Goal: Information Seeking & Learning: Find specific fact

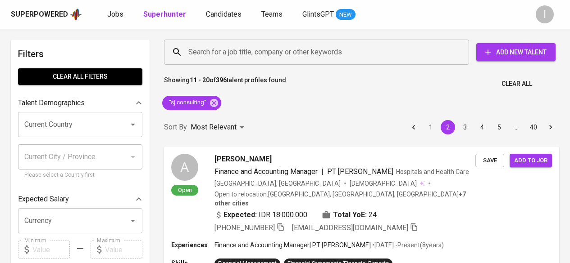
click at [240, 54] on input "Search for a job title, company or other keywords" at bounding box center [318, 52] width 265 height 17
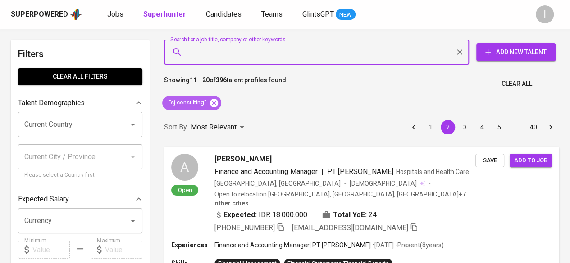
click at [213, 103] on icon at bounding box center [214, 103] width 10 height 10
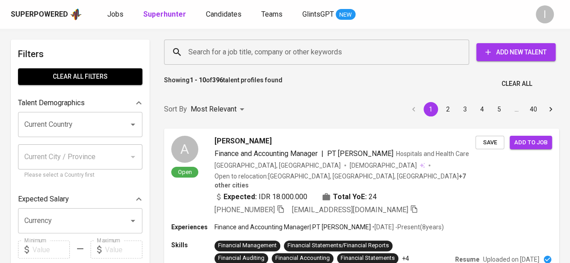
click at [206, 50] on input "Search for a job title, company or other keywords" at bounding box center [318, 52] width 265 height 17
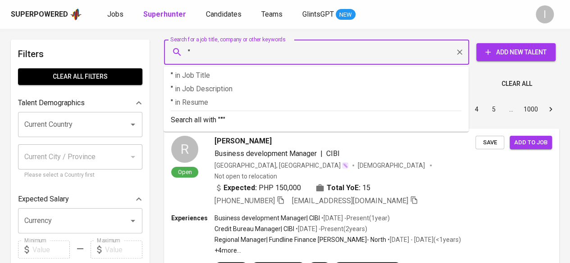
paste input "Eka Choirunisa"
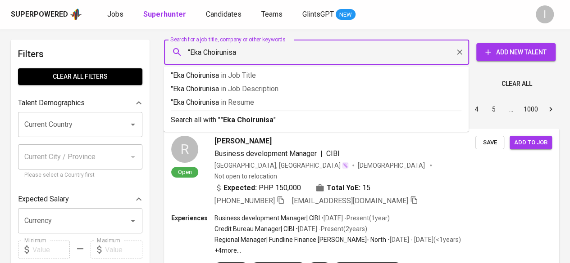
type input ""Eka Choirunisa""
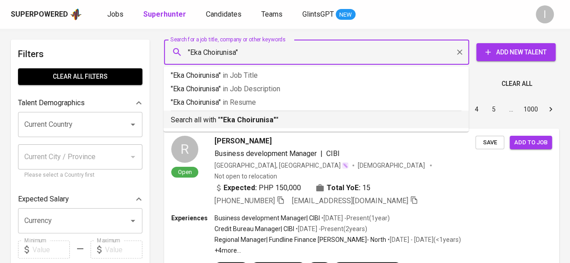
click at [239, 118] on b ""Eka Choirunisa"" at bounding box center [248, 120] width 56 height 9
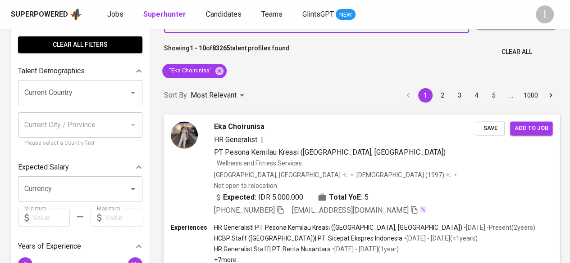
scroll to position [32, 0]
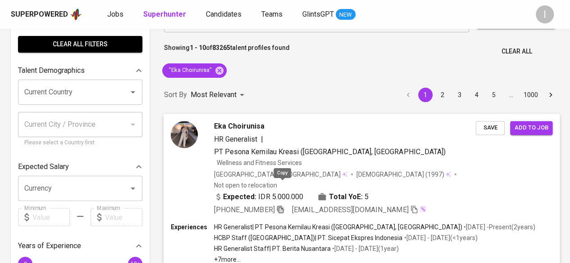
click at [284, 205] on icon "button" at bounding box center [280, 209] width 8 height 8
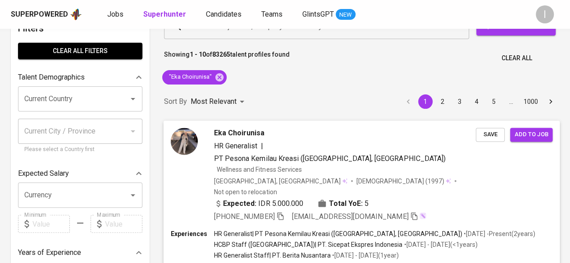
scroll to position [26, 0]
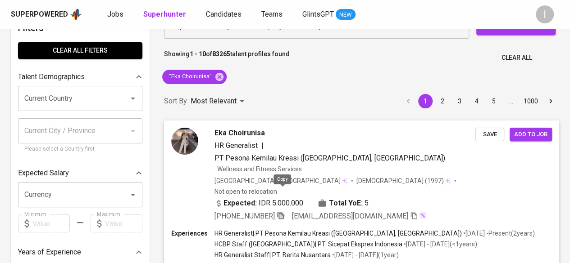
click at [285, 212] on icon "button" at bounding box center [281, 216] width 8 height 8
